Goal: Information Seeking & Learning: Learn about a topic

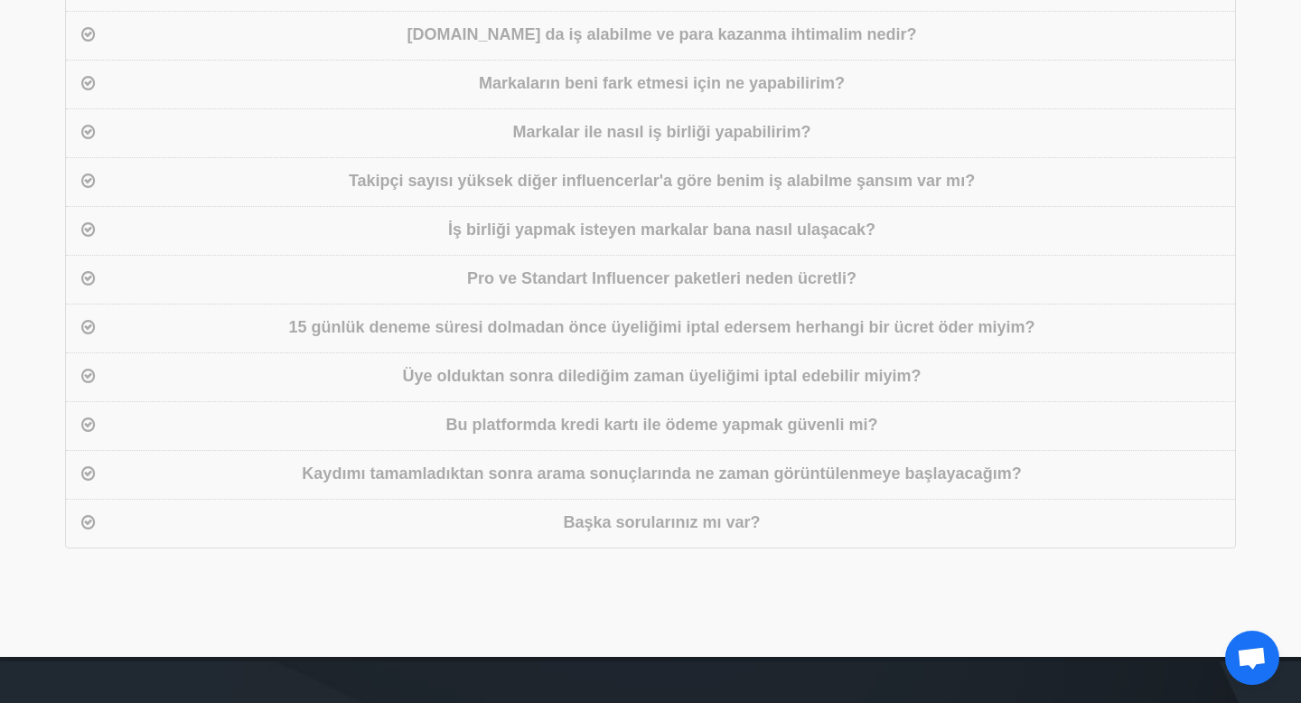
drag, startPoint x: 44, startPoint y: 258, endPoint x: 803, endPoint y: 526, distance: 804.8
click at [922, 315] on div "15 günlük deneme süresi dolmadan önce üyeliğimi iptal edersem herhangi bir ücre…" at bounding box center [661, 328] width 1125 height 26
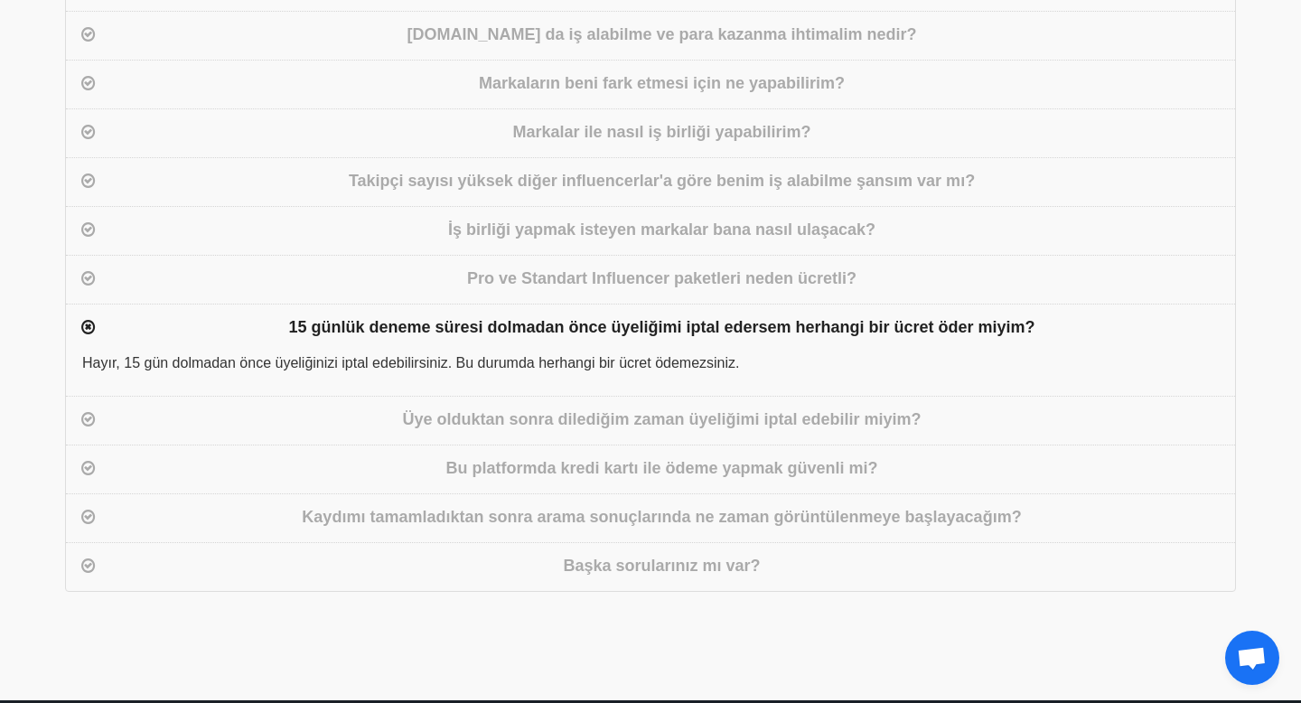
drag, startPoint x: 771, startPoint y: 344, endPoint x: 290, endPoint y: 304, distance: 482.4
click at [290, 304] on div "Neden [DOMAIN_NAME] da olmalıyım? Marka sahipleri saniyeler içerisinde arama so…" at bounding box center [650, 276] width 1171 height 631
copy div "15 günlük deneme süresi dolmadan önce üyeliğimi iptal edersem herhangi bir ücre…"
